Goal: Task Accomplishment & Management: Manage account settings

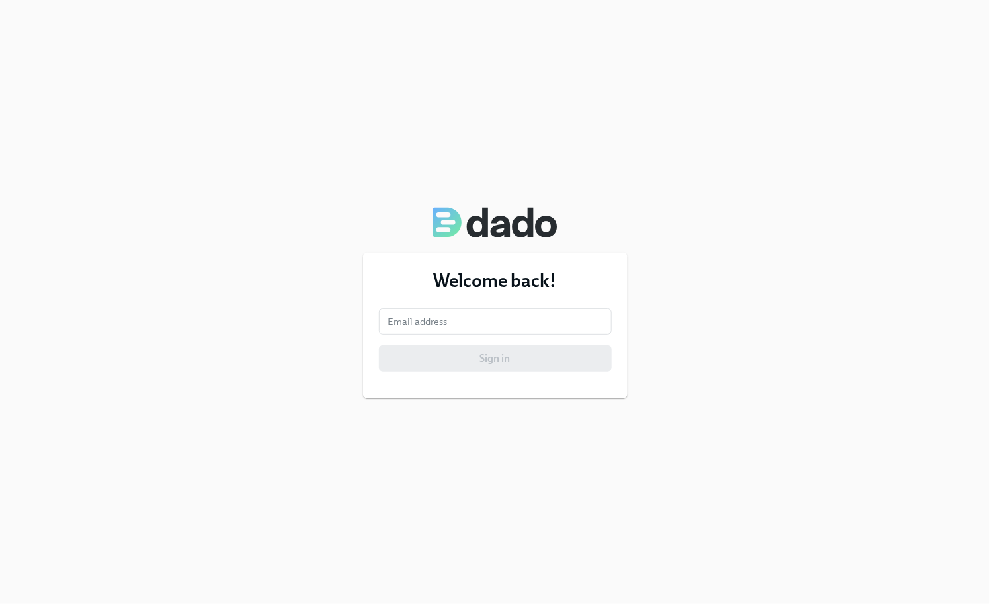
click at [437, 307] on div "Welcome back! Email address Email address Sign in" at bounding box center [495, 326] width 265 height 146
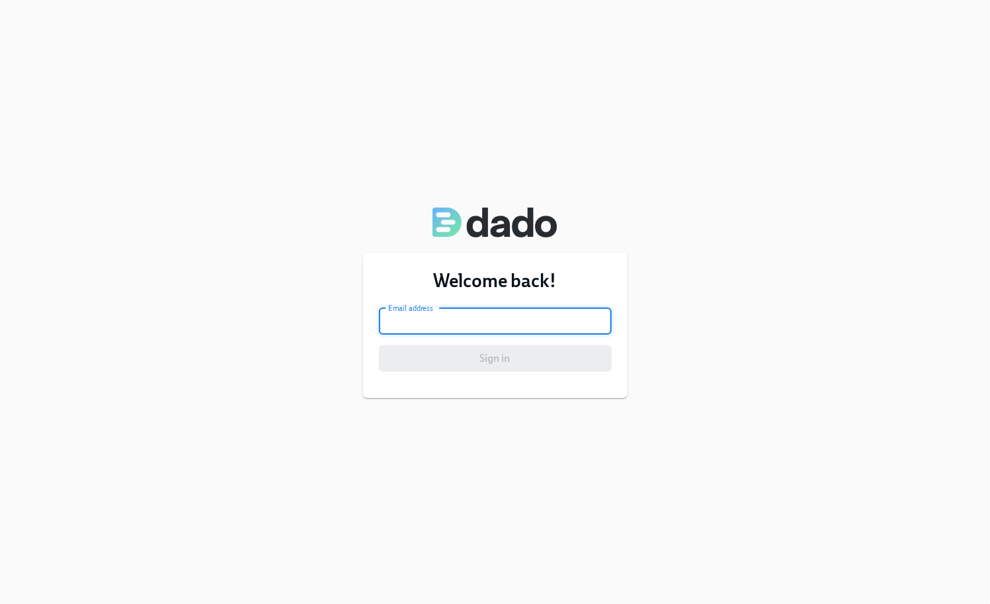
click at [437, 318] on input "email" at bounding box center [495, 321] width 233 height 26
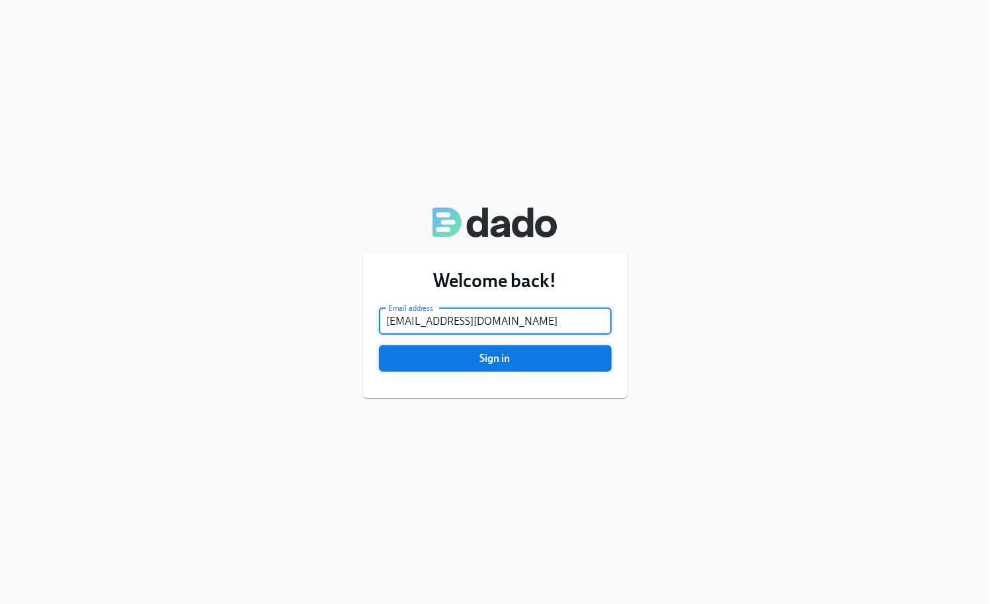
type input "[EMAIL_ADDRESS][DOMAIN_NAME]"
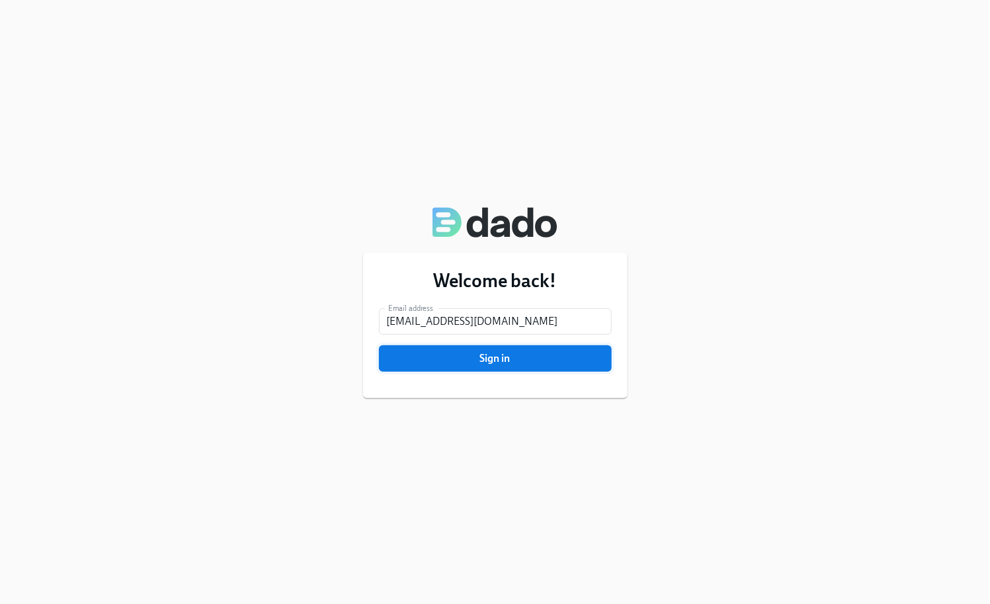
click at [457, 363] on span "Sign in" at bounding box center [495, 358] width 214 height 13
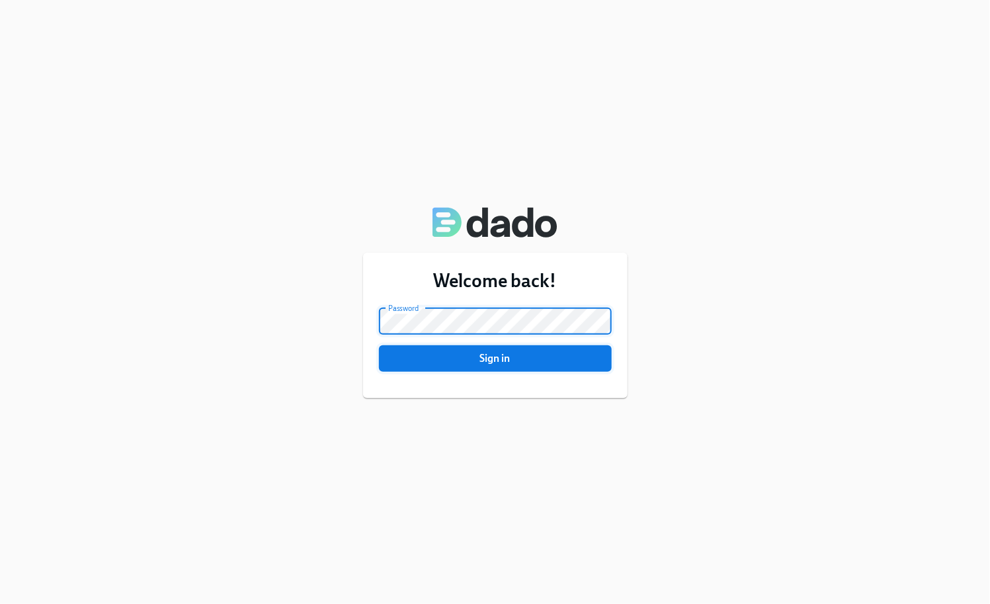
click at [379, 345] on button "Sign in" at bounding box center [495, 358] width 233 height 26
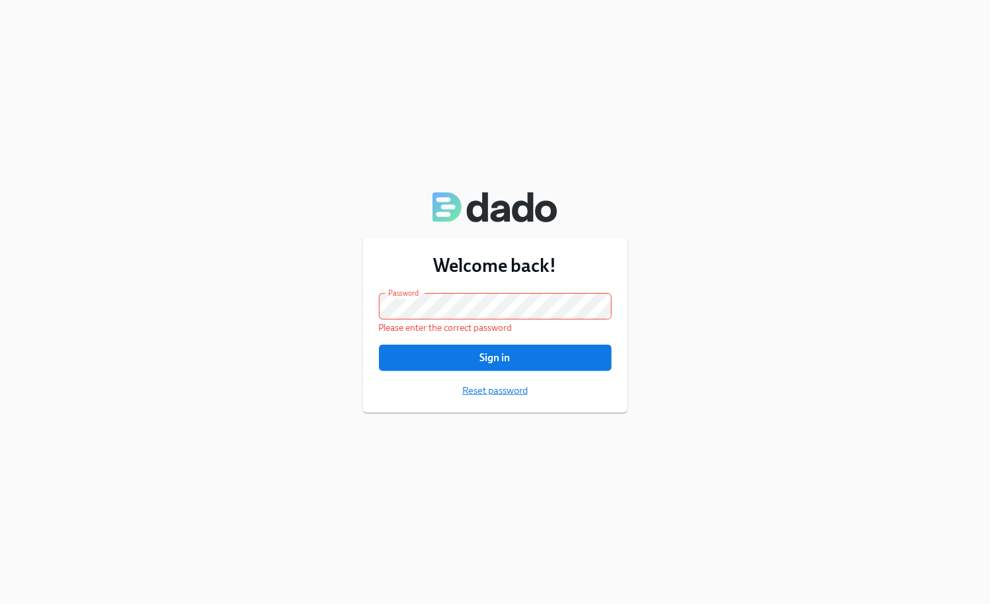
click at [523, 388] on span "Reset password" at bounding box center [494, 390] width 65 height 13
click at [488, 394] on span "Reset password" at bounding box center [494, 390] width 65 height 13
click at [379, 345] on button "Sign in" at bounding box center [495, 358] width 233 height 26
